Goal: Browse casually: Explore the website without a specific task or goal

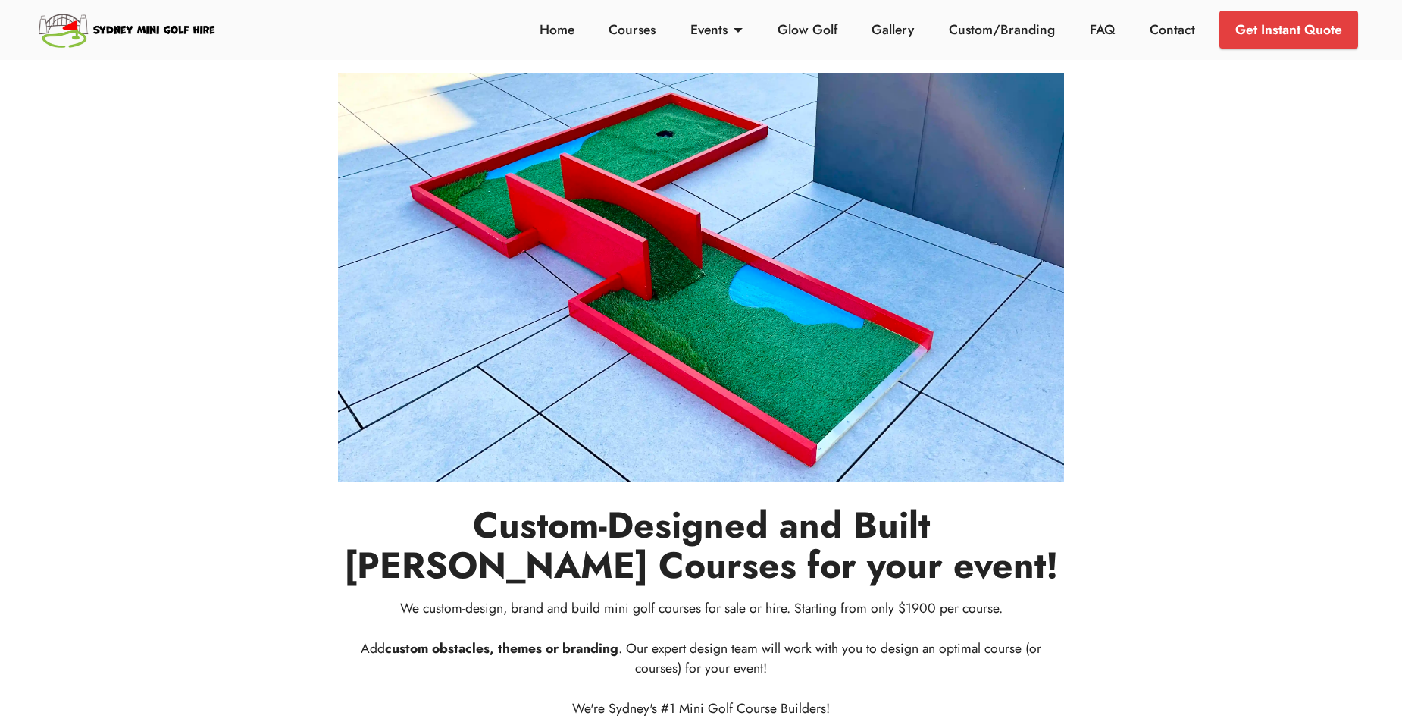
click at [1129, 409] on div "Custom-Designed and Built Putt-Putt Courses for your event! We custom-design, b…" at bounding box center [701, 401] width 1000 height 657
click at [550, 39] on link "Home" at bounding box center [556, 30] width 43 height 20
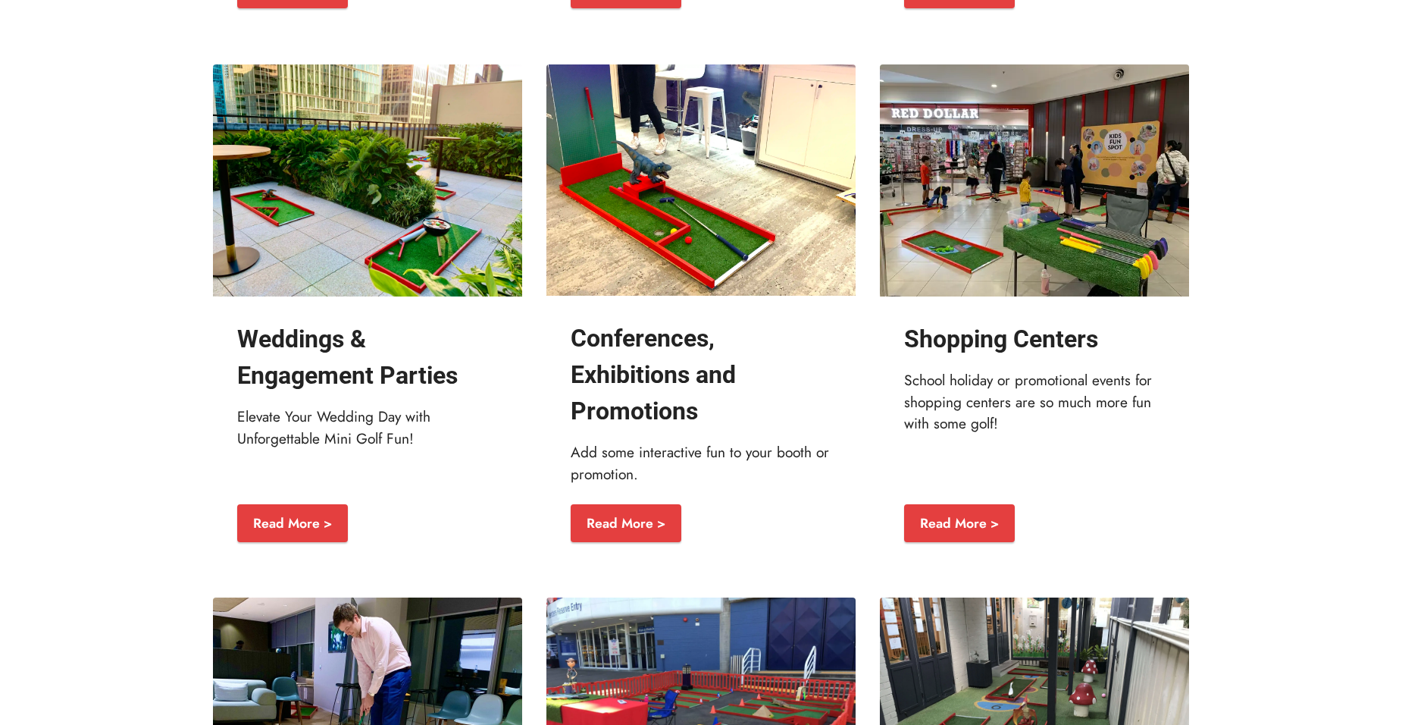
scroll to position [2135, 0]
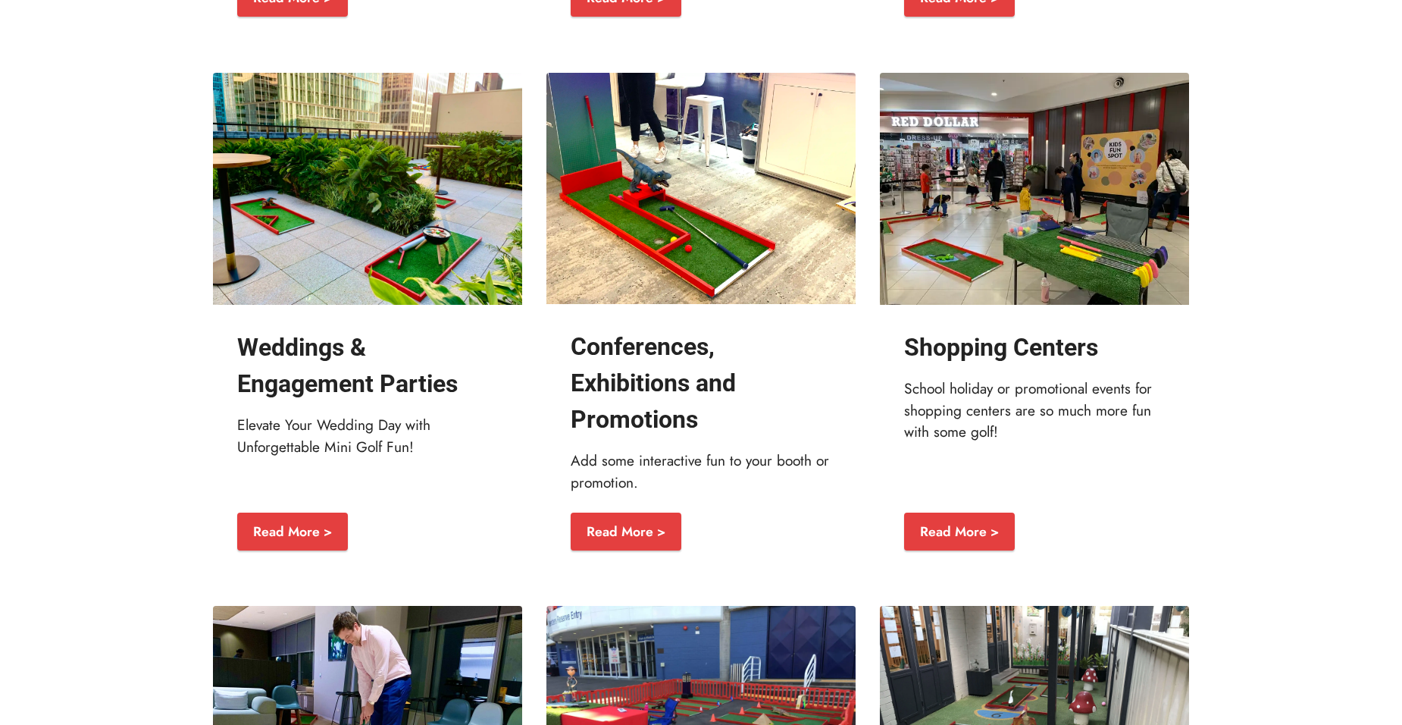
click at [1029, 272] on img at bounding box center [1034, 189] width 309 height 232
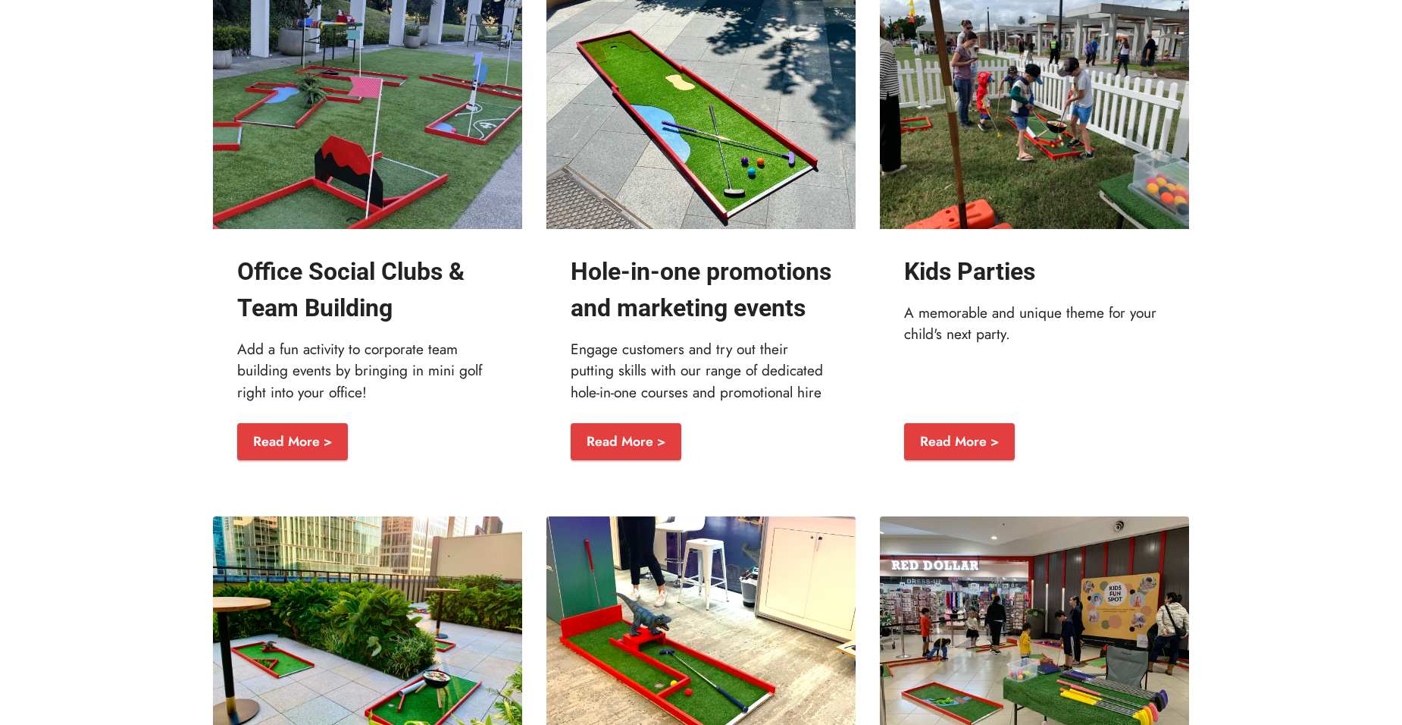
scroll to position [1563, 0]
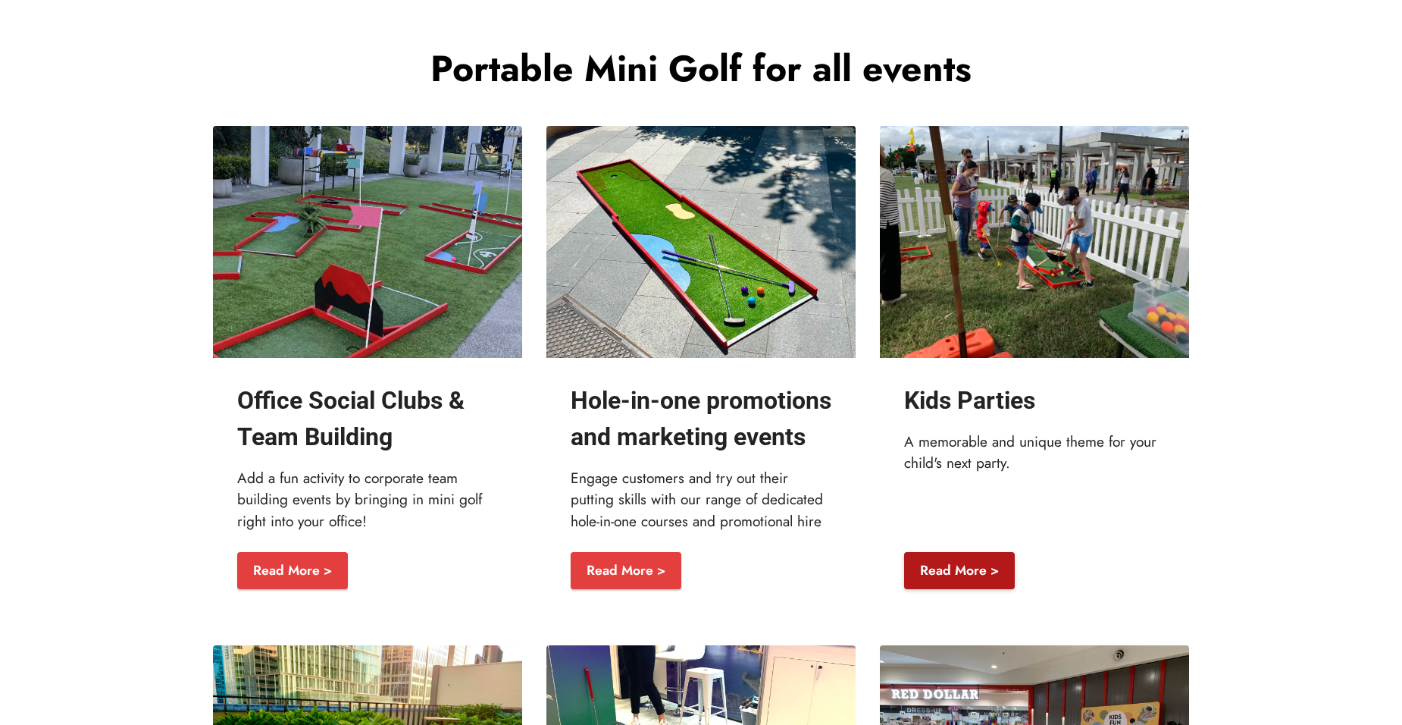
click at [970, 590] on link "Read More >" at bounding box center [959, 571] width 111 height 38
click at [304, 590] on link "Read More >" at bounding box center [292, 571] width 111 height 38
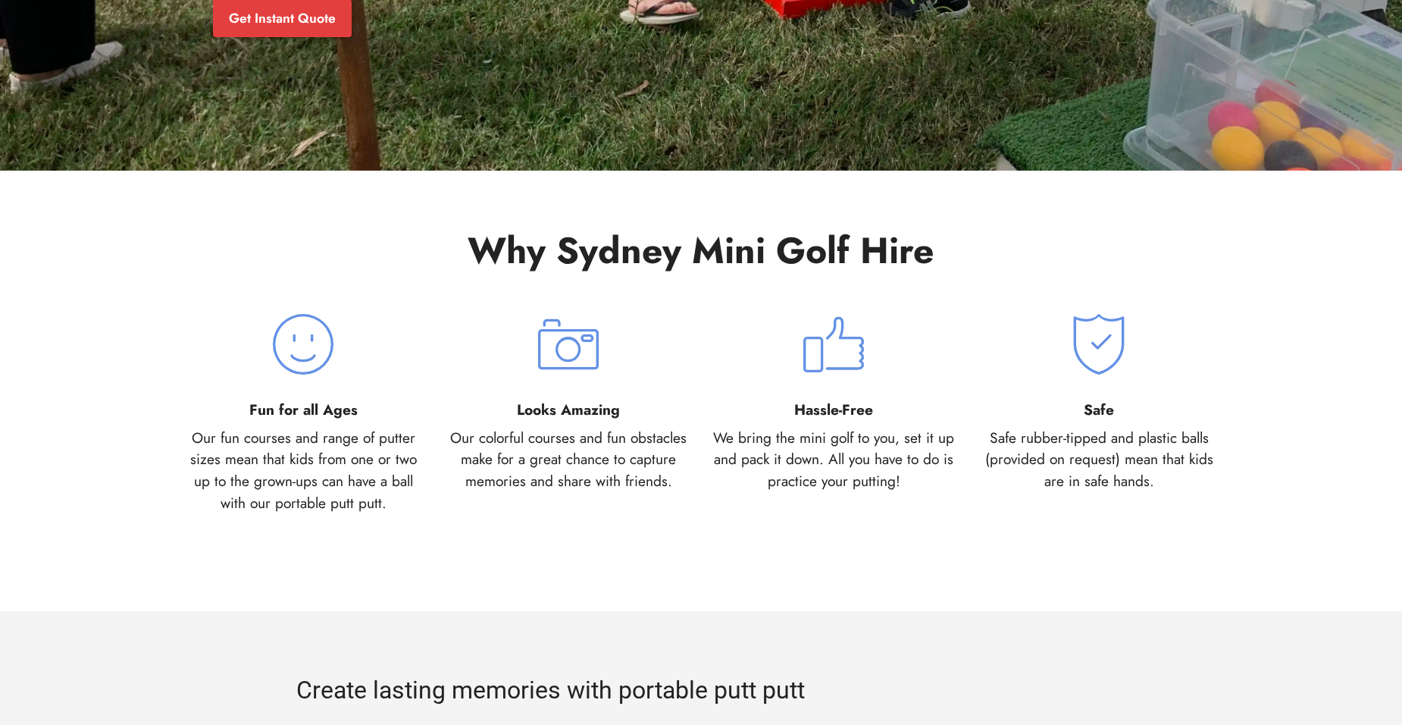
click at [1223, 443] on div "Safe Safe rubber-tipped and plastic balls (provided on request) mean that kids …" at bounding box center [1098, 414] width 265 height 200
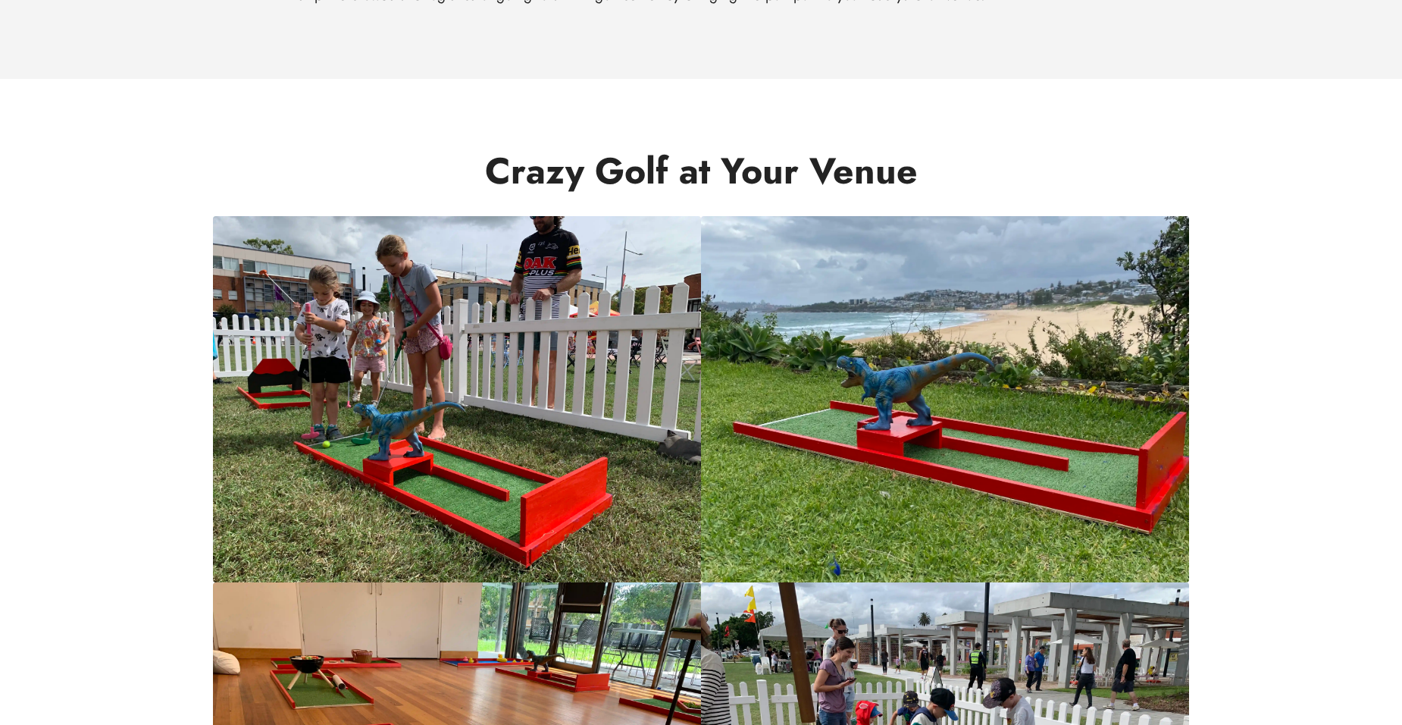
scroll to position [1384, 0]
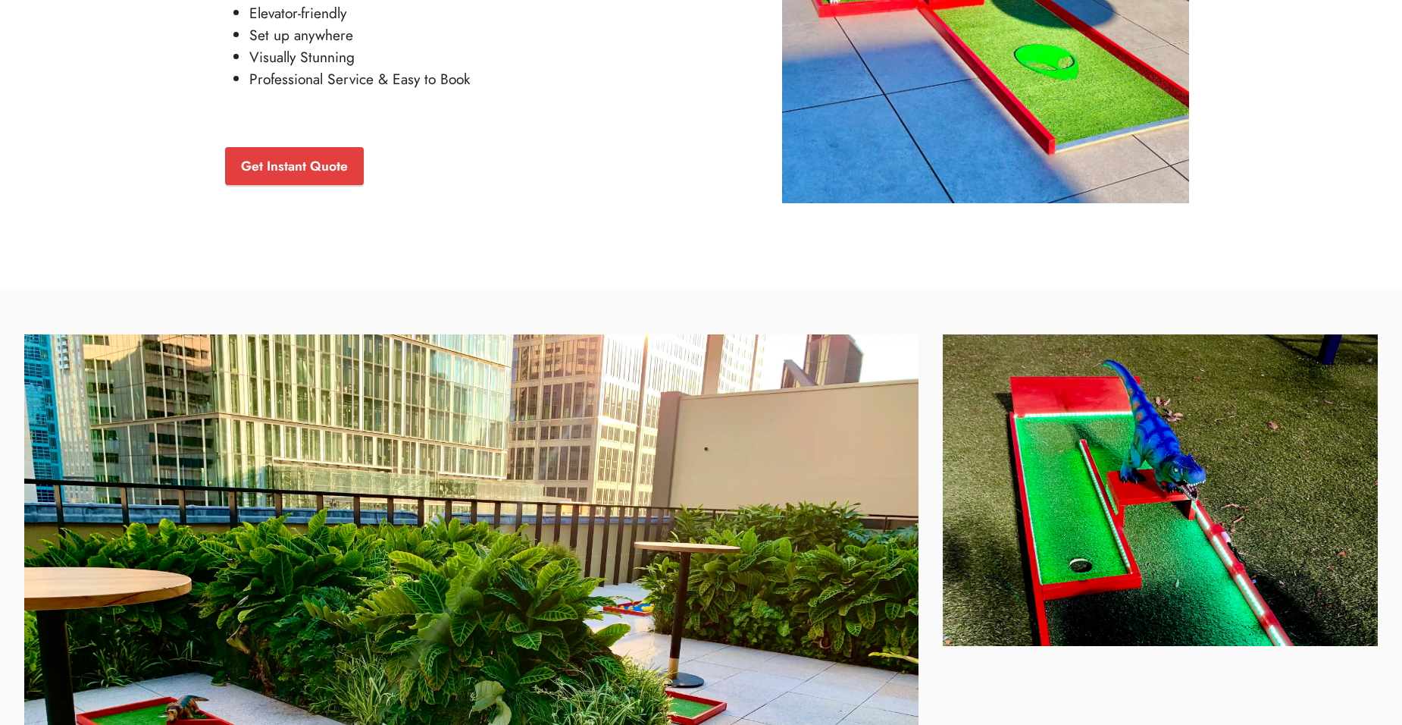
click at [1235, 290] on section at bounding box center [701, 676] width 1402 height 774
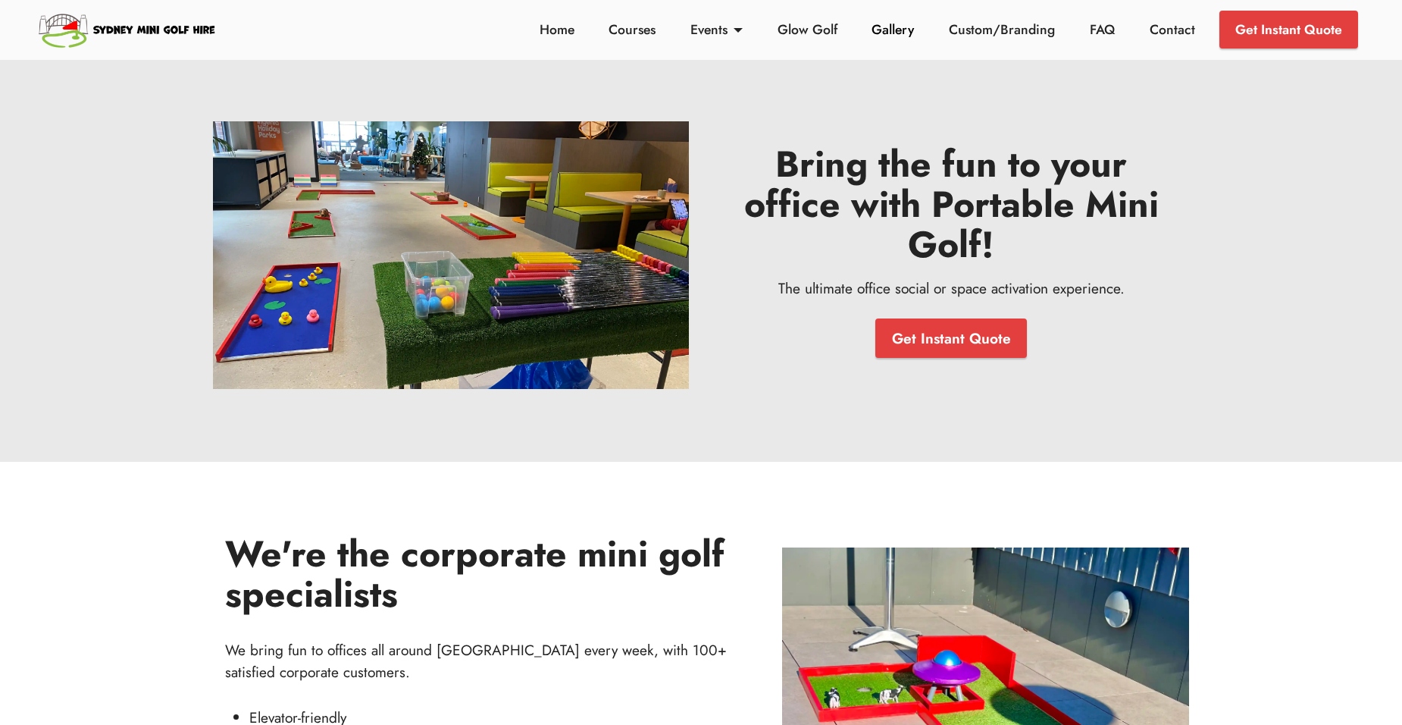
click at [912, 33] on link "Gallery" at bounding box center [893, 30] width 51 height 20
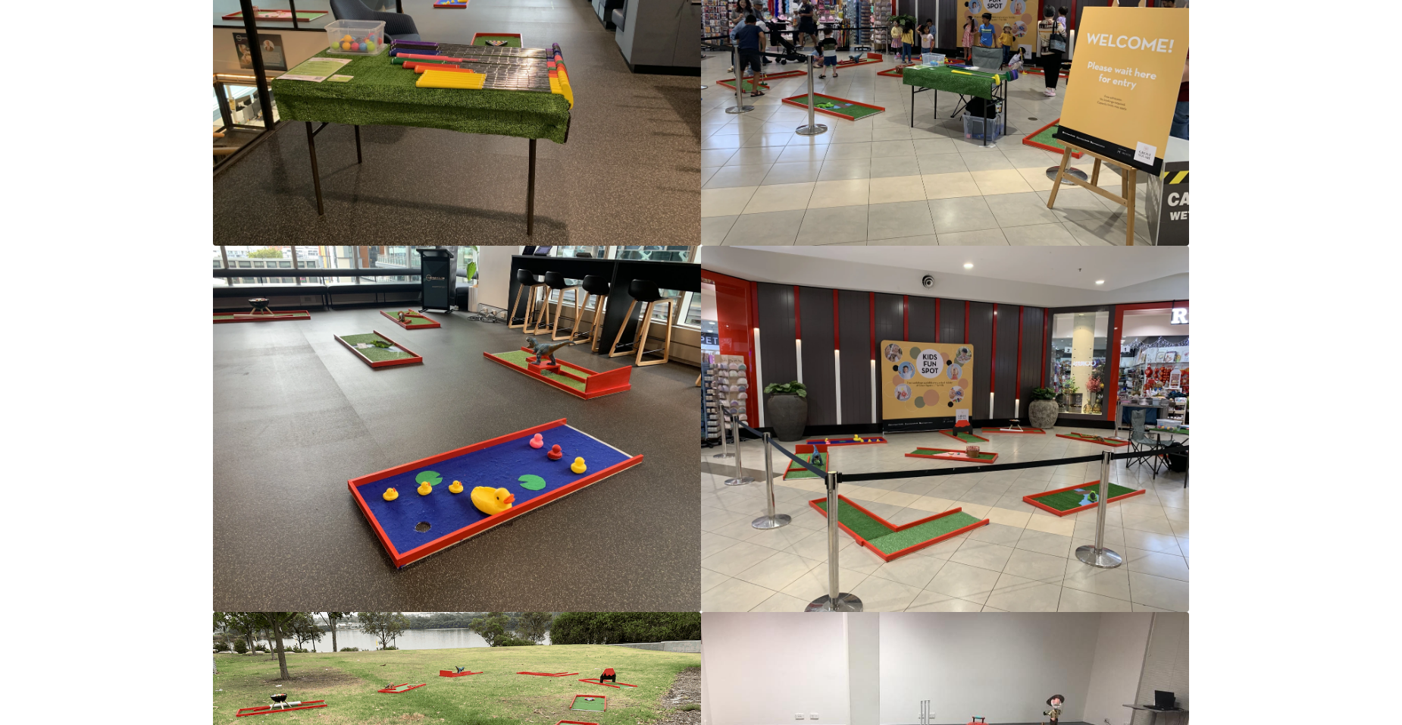
scroll to position [4062, 0]
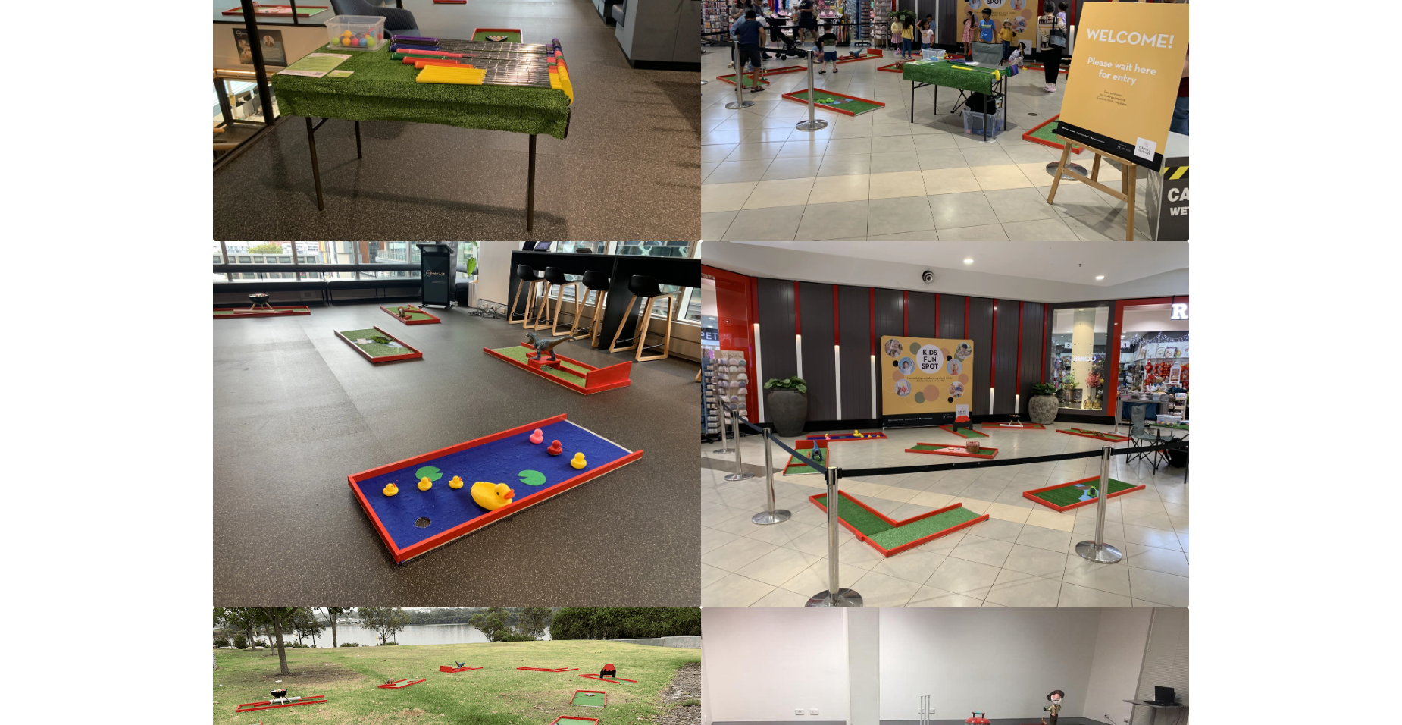
click at [503, 498] on img at bounding box center [457, 424] width 488 height 366
click at [502, 499] on img at bounding box center [457, 424] width 488 height 366
click at [462, 544] on img at bounding box center [457, 424] width 488 height 366
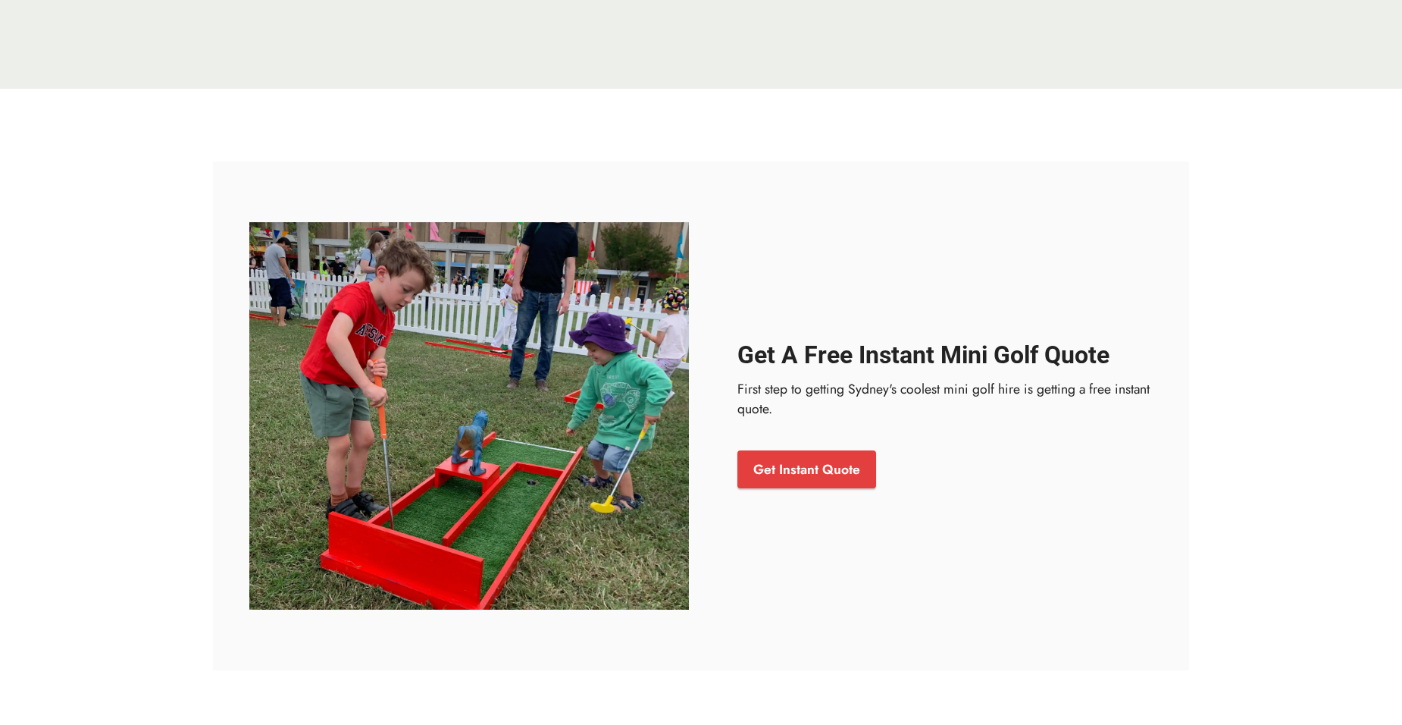
scroll to position [6646, 0]
